Goal: Information Seeking & Learning: Learn about a topic

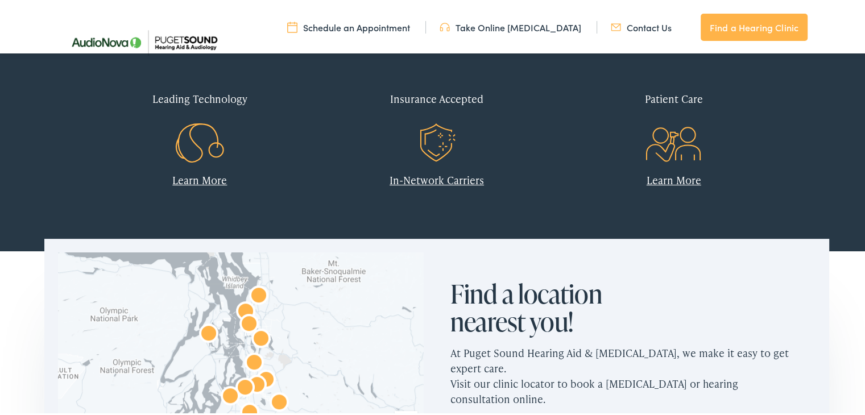
scroll to position [459, 0]
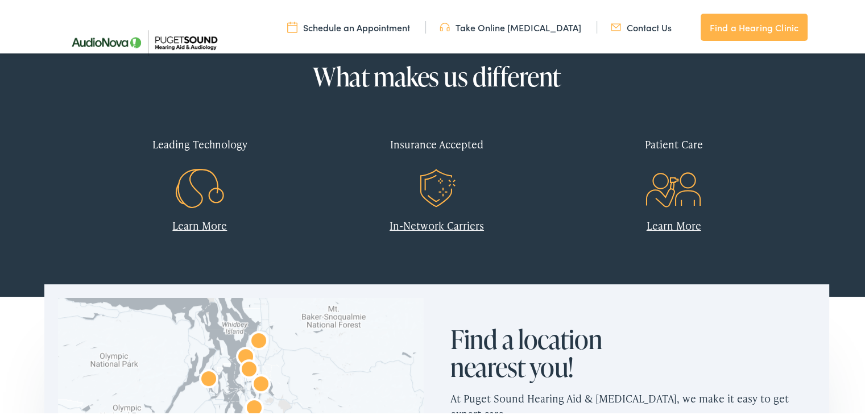
click at [748, 19] on link "Find a Hearing Clinic" at bounding box center [754, 24] width 107 height 27
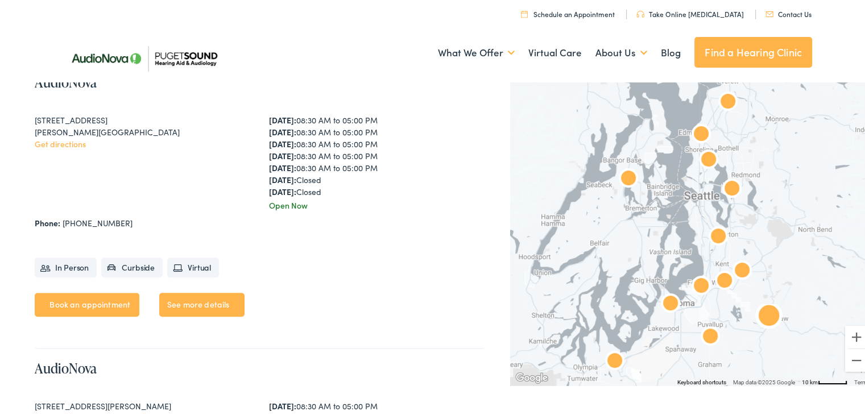
scroll to position [796, 0]
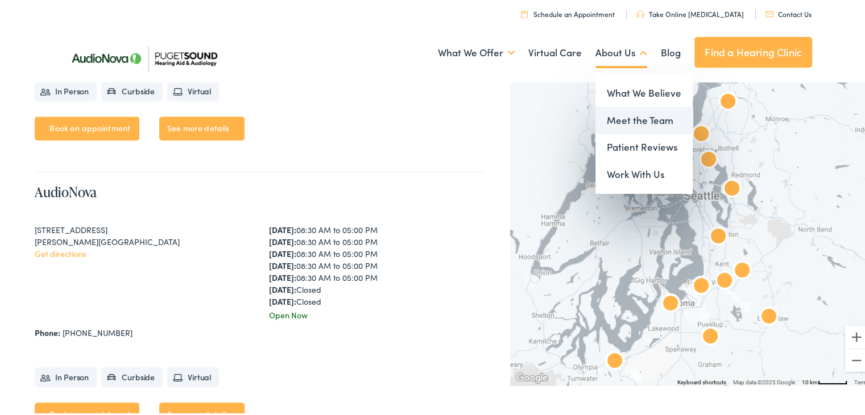
click at [641, 112] on link "Meet the Team" at bounding box center [643, 118] width 97 height 27
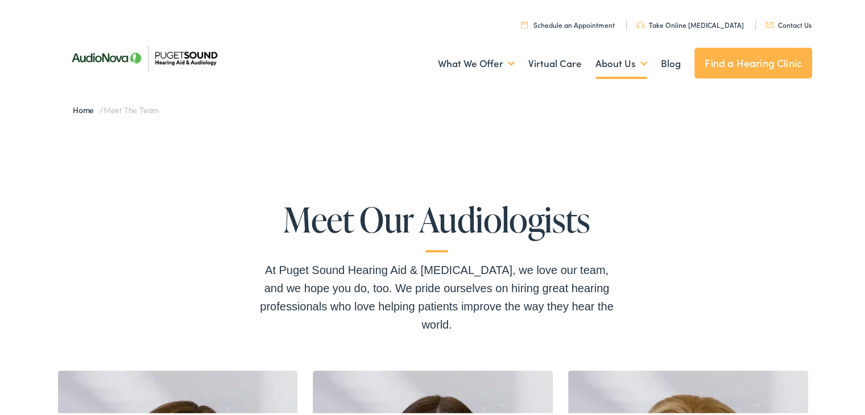
click at [96, 51] on img at bounding box center [143, 56] width 165 height 58
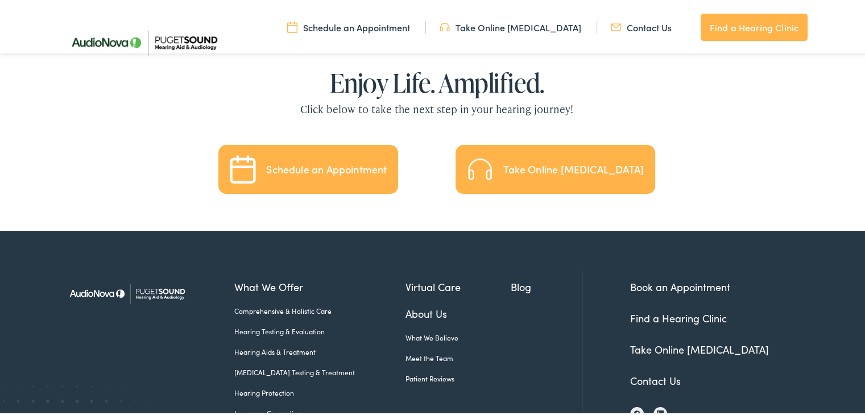
scroll to position [2620, 0]
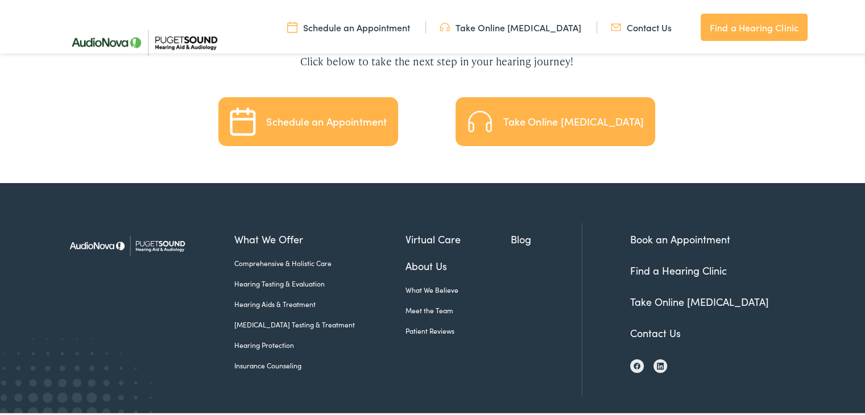
click at [271, 297] on link "Hearing Aids & Treatment" at bounding box center [319, 302] width 171 height 10
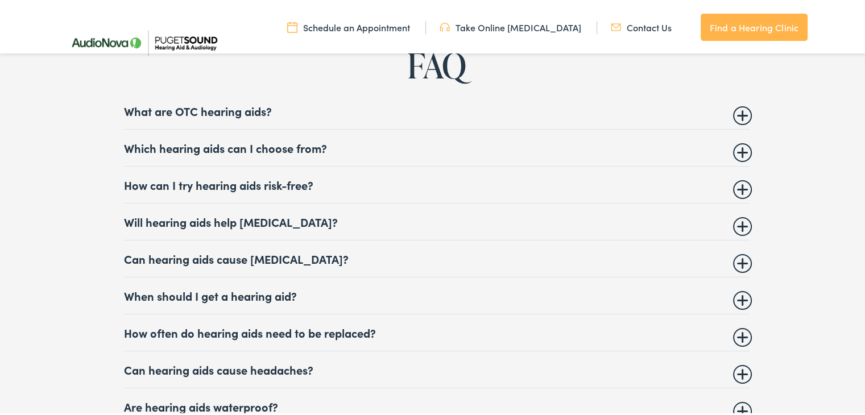
scroll to position [4322, 0]
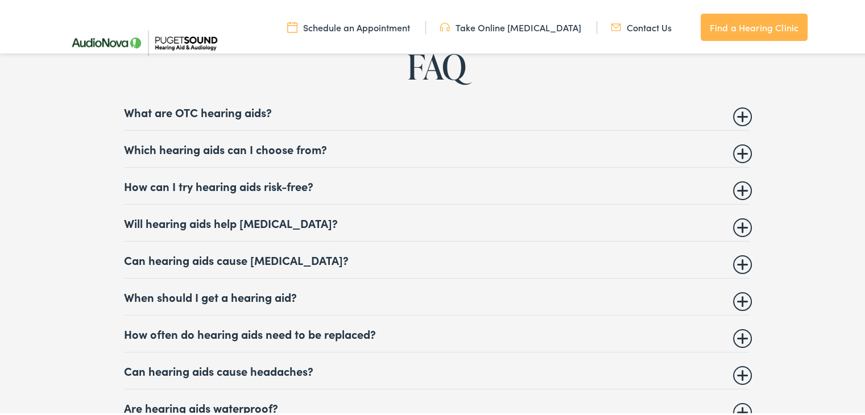
click at [266, 140] on summary "Which hearing aids can I choose from?" at bounding box center [437, 147] width 626 height 14
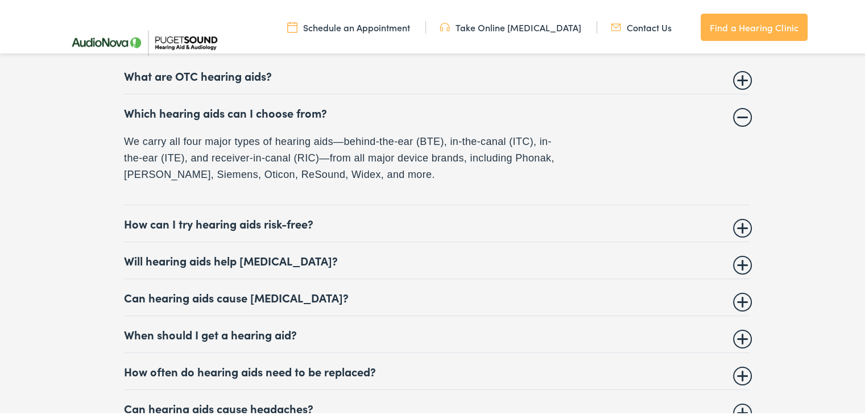
scroll to position [4379, 0]
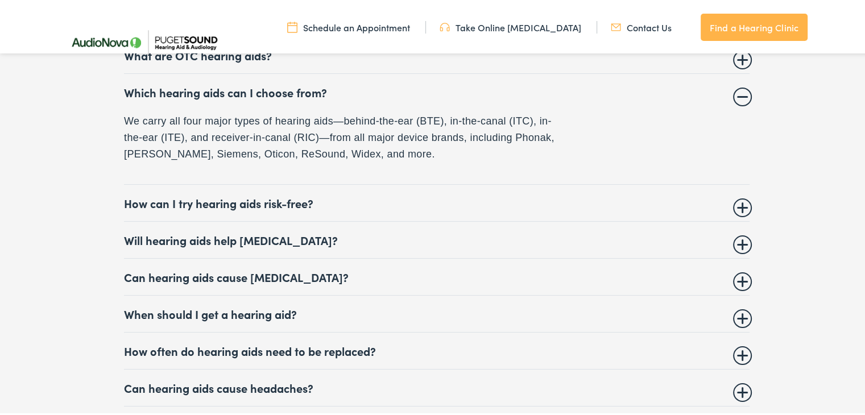
click at [472, 122] on p "We carry all four major types of hearing aids—behind-the-ear (BTE), in-the-cana…" at bounding box center [343, 135] width 438 height 49
click at [744, 93] on details "Which hearing aids can I choose from? We carry all four major types of hearing …" at bounding box center [437, 127] width 626 height 110
click at [743, 95] on details "Which hearing aids can I choose from? We carry all four major types of hearing …" at bounding box center [437, 127] width 626 height 110
click at [740, 92] on details "Which hearing aids can I choose from? We carry all four major types of hearing …" at bounding box center [437, 127] width 626 height 110
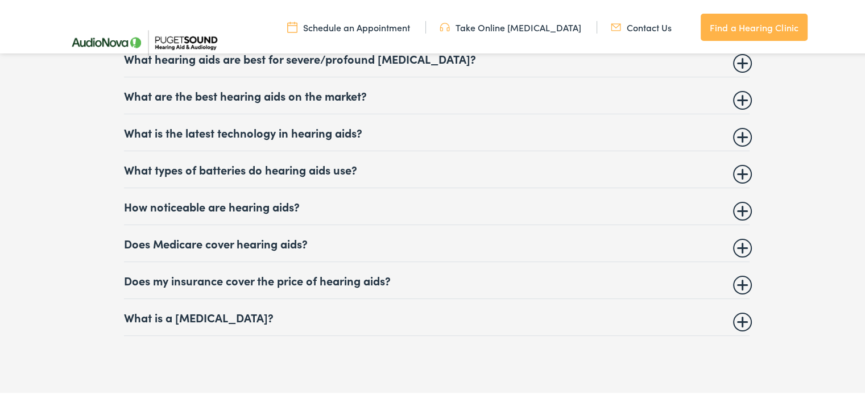
scroll to position [4720, 0]
